Goal: Information Seeking & Learning: Learn about a topic

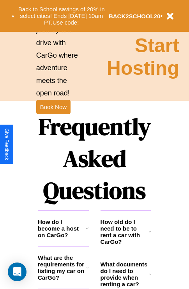
scroll to position [943, 0]
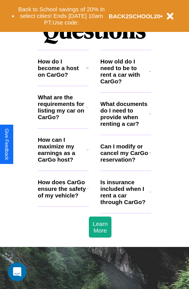
click at [125, 84] on h3 "How old do I need to be to rent a car with CarGo?" at bounding box center [124, 71] width 49 height 26
click at [150, 195] on icon at bounding box center [150, 192] width 2 height 6
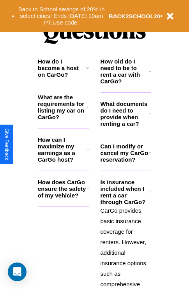
click at [87, 153] on icon at bounding box center [87, 149] width 2 height 6
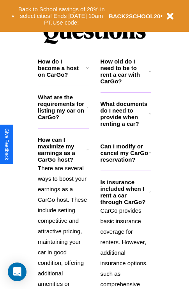
click at [125, 126] on h3 "What documents do I need to provide when renting a car?" at bounding box center [124, 113] width 49 height 26
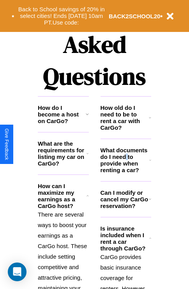
scroll to position [120, 0]
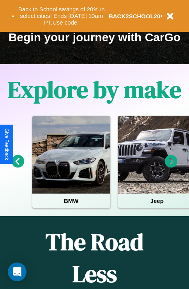
click at [171, 167] on icon at bounding box center [171, 161] width 13 height 13
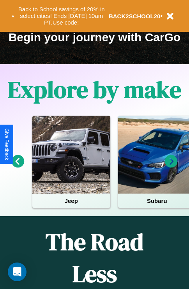
click at [171, 167] on icon at bounding box center [171, 161] width 13 height 13
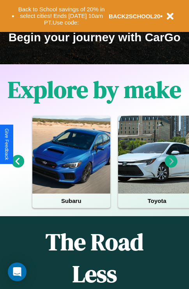
click at [171, 167] on icon at bounding box center [171, 161] width 13 height 13
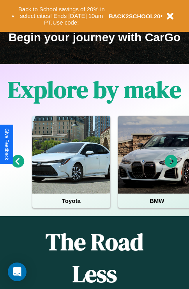
click at [18, 167] on icon at bounding box center [18, 161] width 13 height 13
